Goal: Information Seeking & Learning: Find contact information

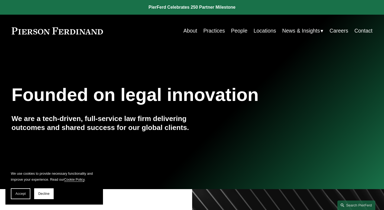
click at [207, 31] on link "Practices" at bounding box center [214, 30] width 22 height 11
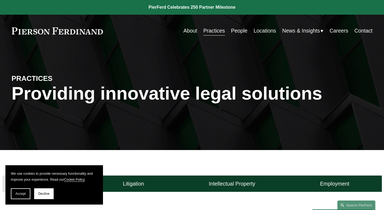
click at [261, 33] on link "Locations" at bounding box center [265, 30] width 23 height 11
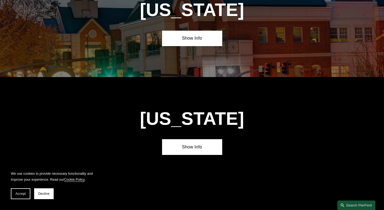
scroll to position [2142, 0]
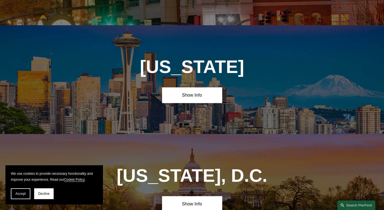
click at [216, 196] on link "Show Info" at bounding box center [192, 203] width 60 height 15
click at [195, 87] on link "Show Info" at bounding box center [192, 94] width 60 height 15
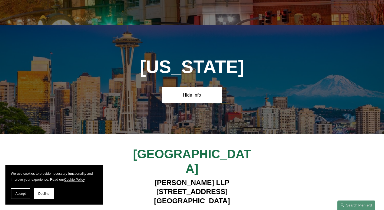
click at [199, 87] on link "Hide Info" at bounding box center [192, 94] width 60 height 15
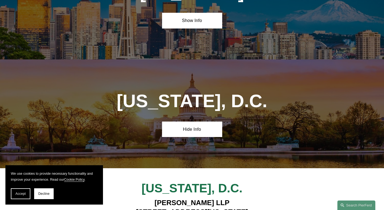
scroll to position [2308, 0]
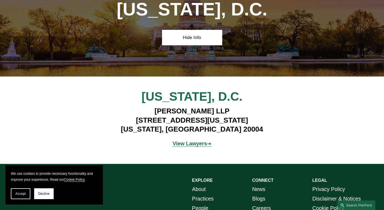
drag, startPoint x: 125, startPoint y: 53, endPoint x: 264, endPoint y: 69, distance: 140.3
click at [264, 89] on div "Washington, D.C. Pierson Ferdinand LLP 601 Pennsylvania Ave NW, Suite 900 Washi…" at bounding box center [192, 120] width 384 height 62
drag, startPoint x: 264, startPoint y: 69, endPoint x: 229, endPoint y: 85, distance: 38.7
click at [229, 85] on div "Washington, D.C. Pierson Ferdinand LLP 601 Pennsylvania Ave NW, Suite 900 Washi…" at bounding box center [192, 120] width 384 height 88
click at [225, 94] on div "Washington, D.C. Pierson Ferdinand LLP 601 Pennsylvania Ave NW, Suite 900 Washi…" at bounding box center [192, 120] width 384 height 88
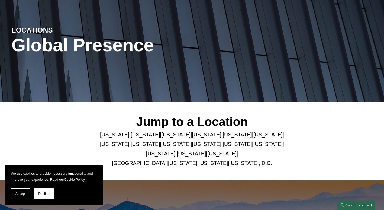
scroll to position [0, 0]
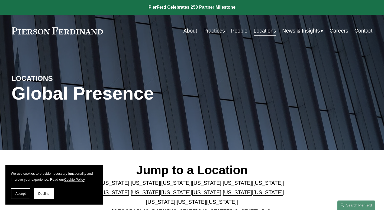
click at [362, 30] on link "Contact" at bounding box center [364, 30] width 18 height 11
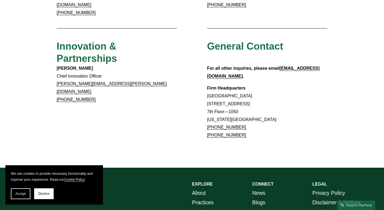
scroll to position [422, 0]
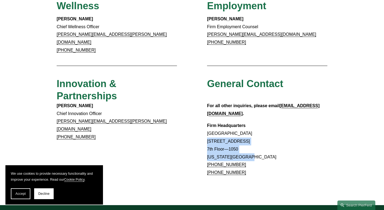
drag, startPoint x: 203, startPoint y: 116, endPoint x: 254, endPoint y: 130, distance: 53.6
drag, startPoint x: 254, startPoint y: 130, endPoint x: 275, endPoint y: 143, distance: 24.6
click at [280, 145] on p "Firm Headquarters Rockefeller Center 1270 Avenue of the Americas 7th Floor—1050…" at bounding box center [267, 149] width 120 height 55
drag, startPoint x: 207, startPoint y: 113, endPoint x: 263, endPoint y: 113, distance: 55.9
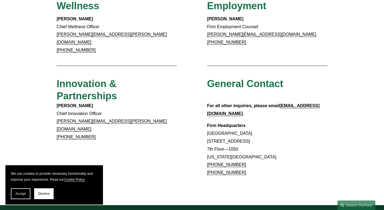
click at [263, 122] on p "Firm Headquarters Rockefeller Center 1270 Avenue of the Americas 7th Floor—1050…" at bounding box center [267, 149] width 120 height 55
drag, startPoint x: 263, startPoint y: 113, endPoint x: 255, endPoint y: 113, distance: 7.9
copy p "1270 Avenue of the Americas"
click at [255, 122] on p "Firm Headquarters Rockefeller Center 1270 Avenue of the Americas 7th Floor—1050…" at bounding box center [267, 149] width 120 height 55
drag, startPoint x: 247, startPoint y: 122, endPoint x: 198, endPoint y: 119, distance: 49.4
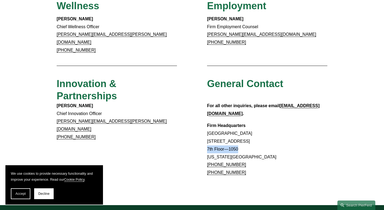
copy p "7th Floor—1050"
drag, startPoint x: 252, startPoint y: 127, endPoint x: 234, endPoint y: 130, distance: 18.0
click at [234, 130] on p "Firm Headquarters Rockefeller Center 1270 Avenue of the Americas 7th Floor—1050…" at bounding box center [267, 149] width 120 height 55
click at [234, 129] on p "Firm Headquarters Rockefeller Center 1270 Avenue of the Americas 7th Floor—1050…" at bounding box center [267, 149] width 120 height 55
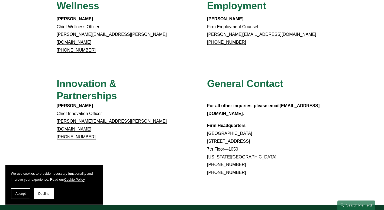
click at [253, 136] on p "Firm Headquarters Rockefeller Center 1270 Avenue of the Americas 7th Floor—1050…" at bounding box center [267, 149] width 120 height 55
